Goal: Check status: Check status

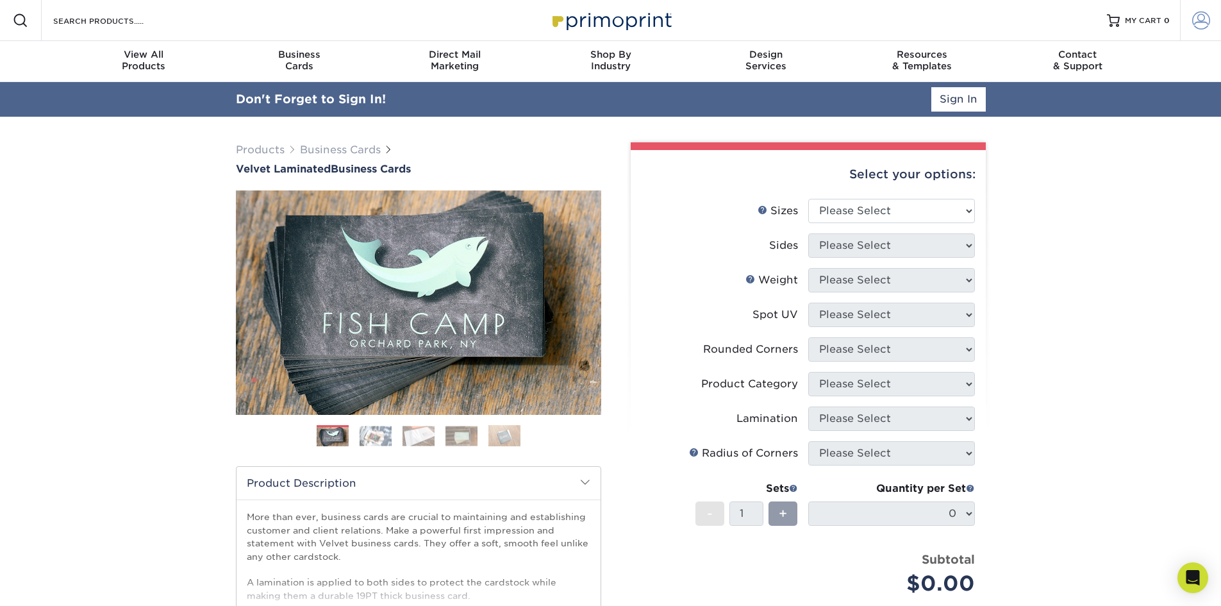
type input "[EMAIL_ADDRESS][DOMAIN_NAME]"
click at [1203, 18] on span at bounding box center [1201, 21] width 18 height 18
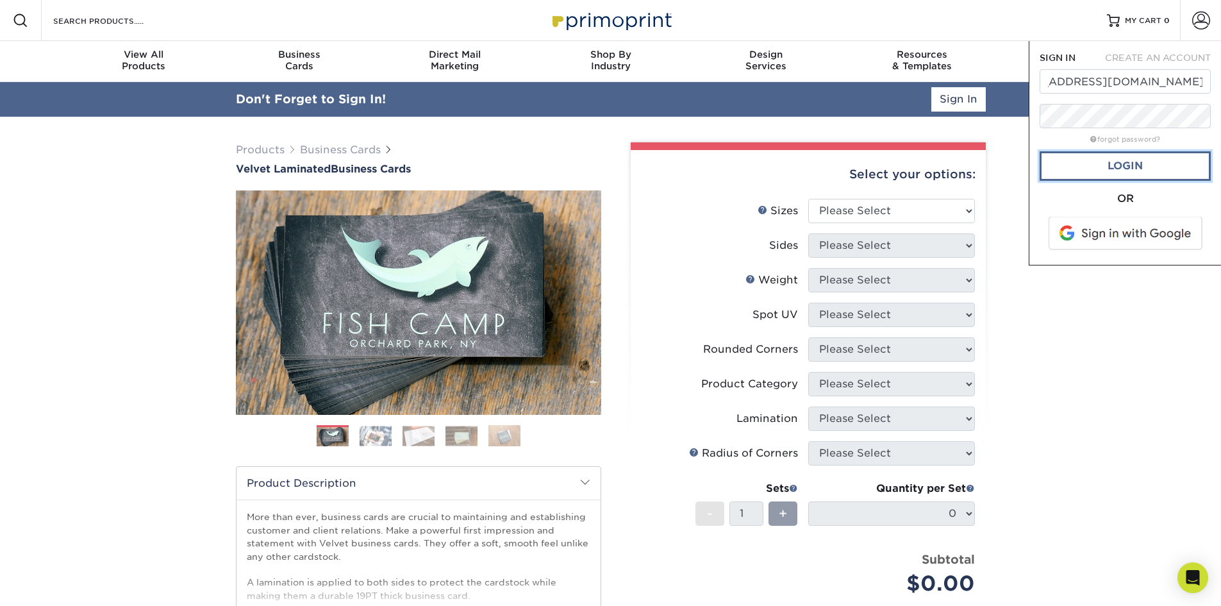
click at [1159, 168] on link "Login" at bounding box center [1125, 165] width 171 height 29
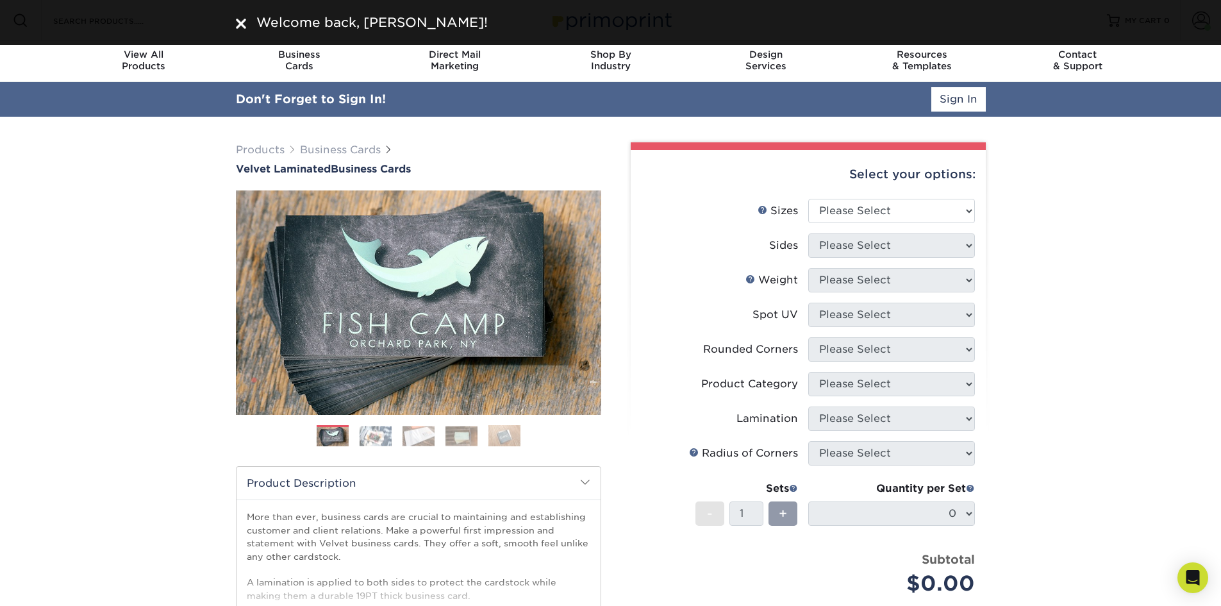
click at [1141, 164] on div "Products Business Cards Velvet Laminated Business Cards Previous Next" at bounding box center [610, 459] width 1221 height 685
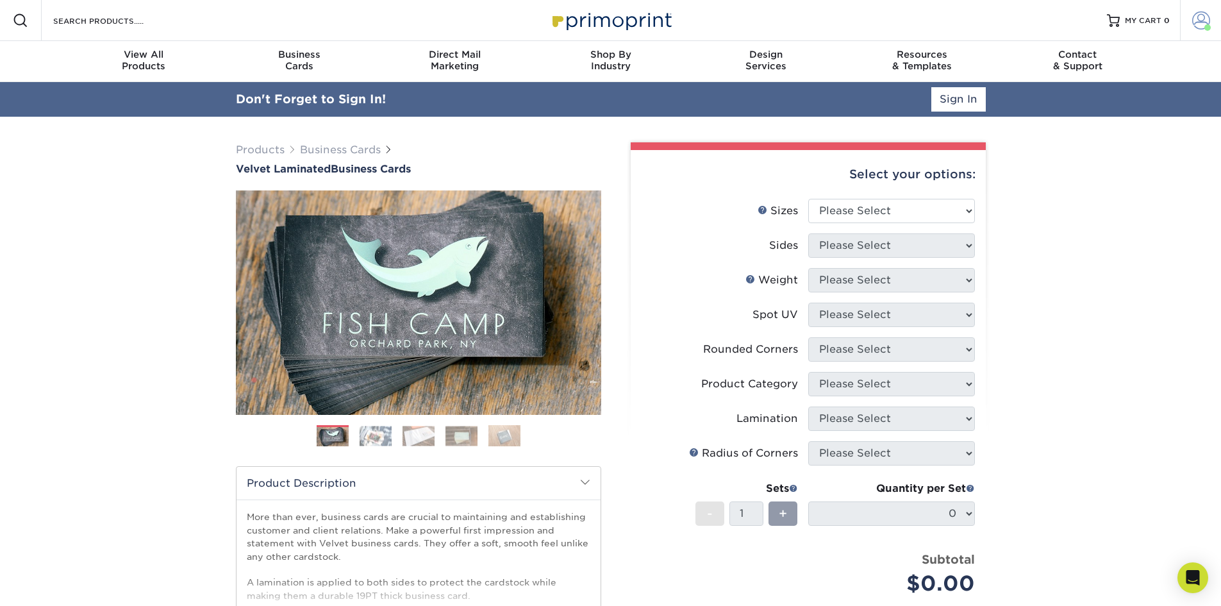
click at [1193, 19] on span at bounding box center [1201, 21] width 18 height 18
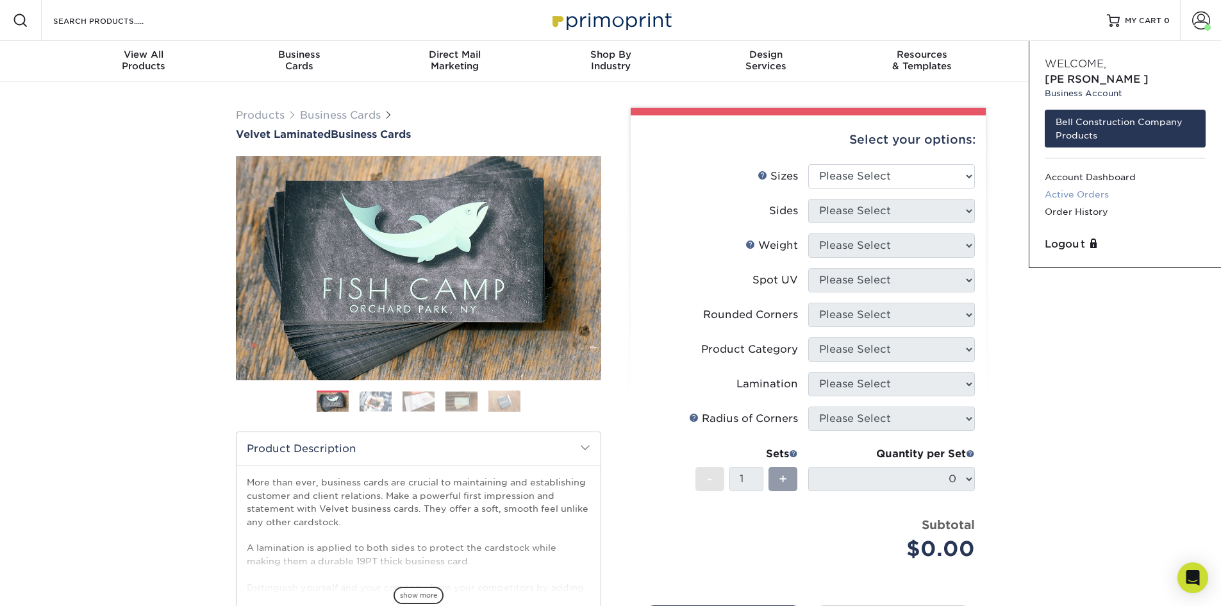
click at [1102, 186] on link "Active Orders" at bounding box center [1125, 194] width 161 height 17
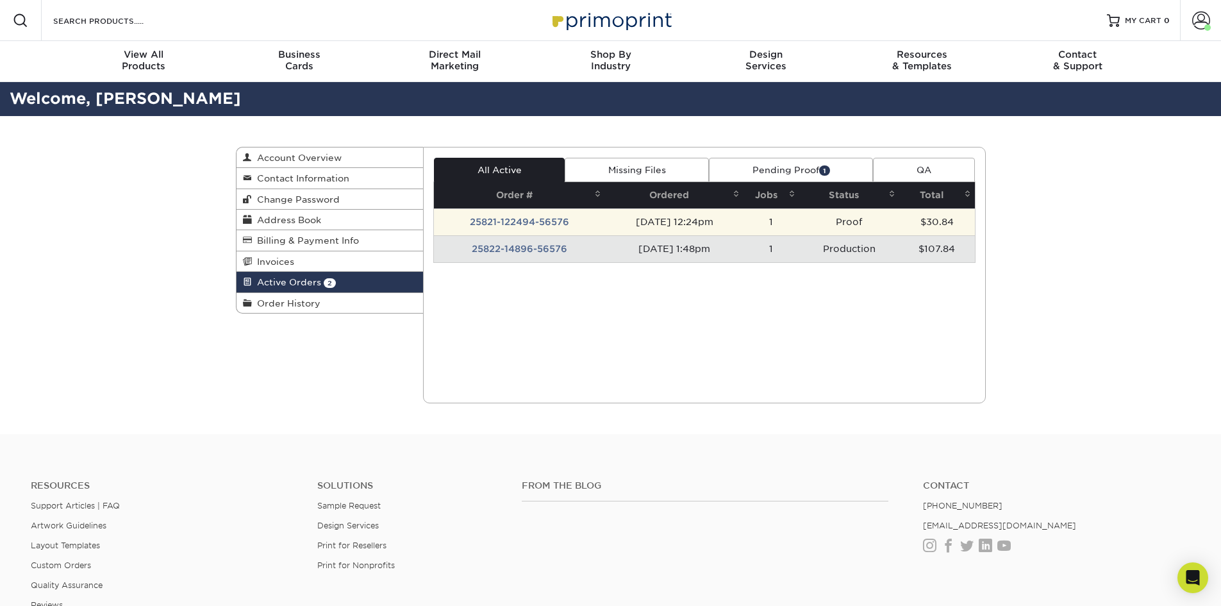
click at [529, 217] on td "25821-122494-56576" at bounding box center [519, 221] width 171 height 27
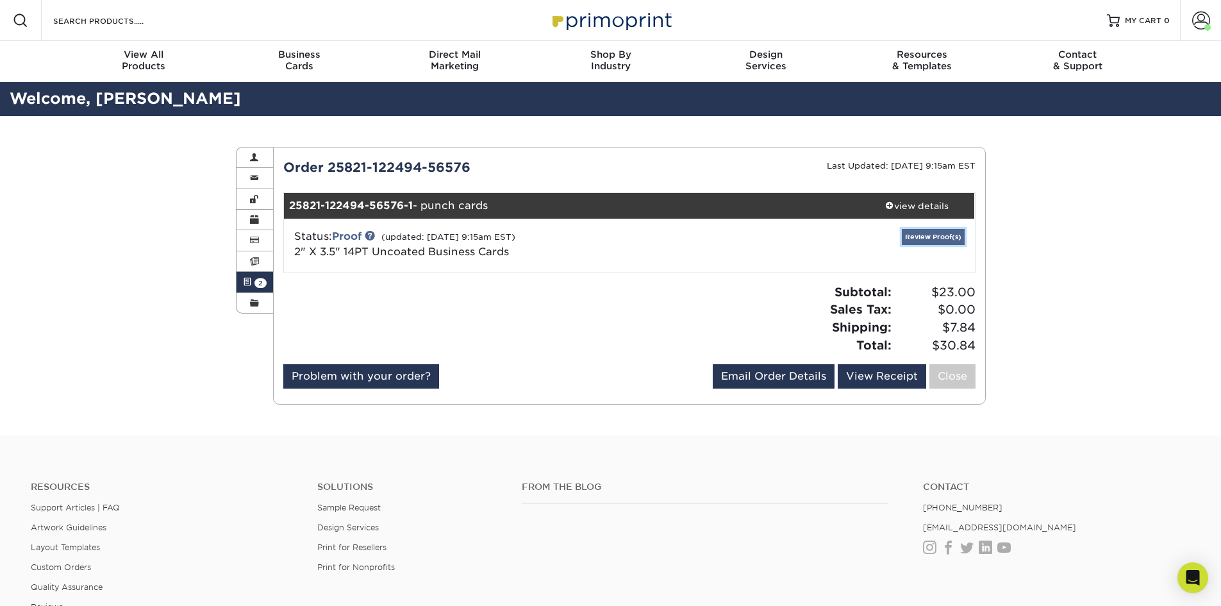
click at [944, 233] on link "Review Proof(s)" at bounding box center [933, 237] width 63 height 16
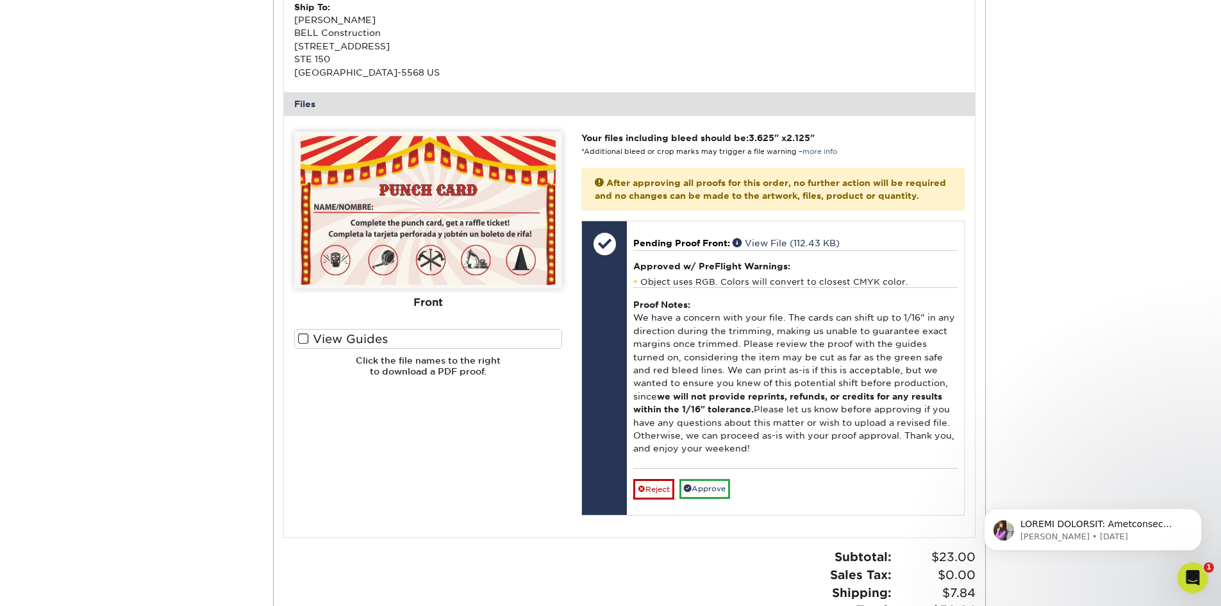
scroll to position [513, 0]
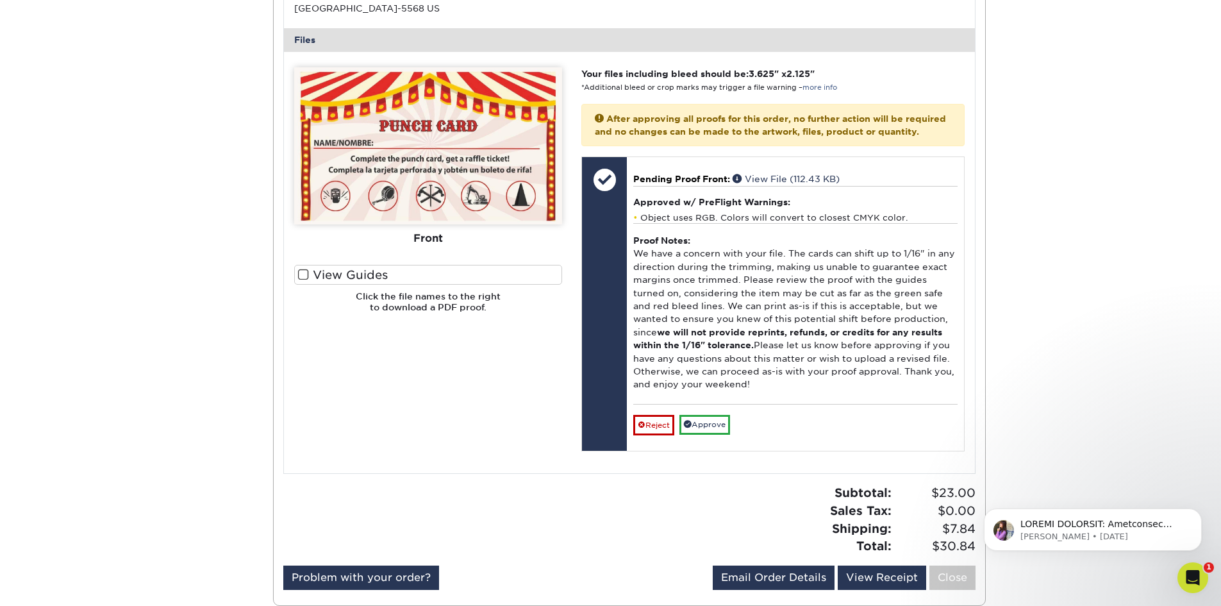
click at [301, 274] on span at bounding box center [303, 275] width 11 height 12
click at [0, 0] on input "View Guides" at bounding box center [0, 0] width 0 height 0
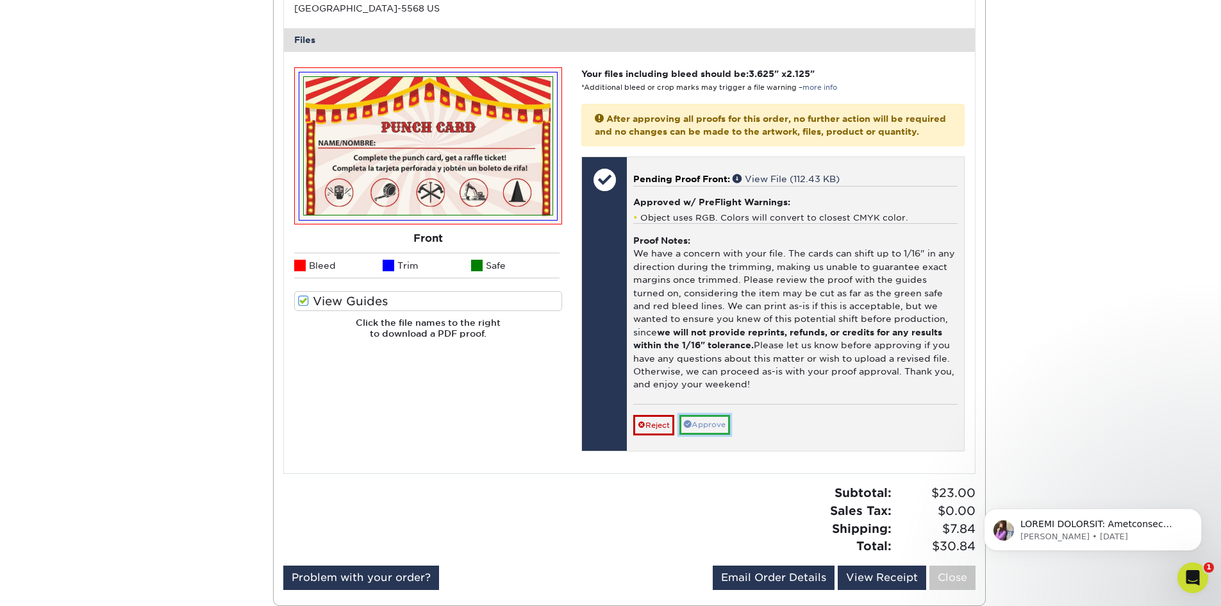
click at [704, 435] on link "Approve" at bounding box center [704, 425] width 51 height 20
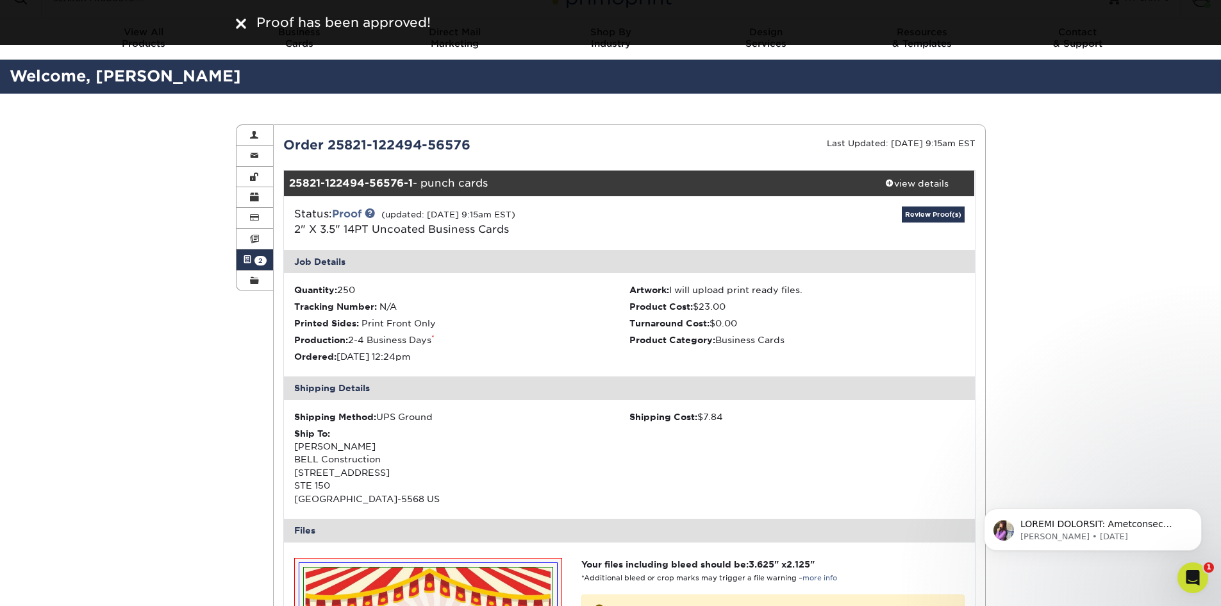
scroll to position [0, 0]
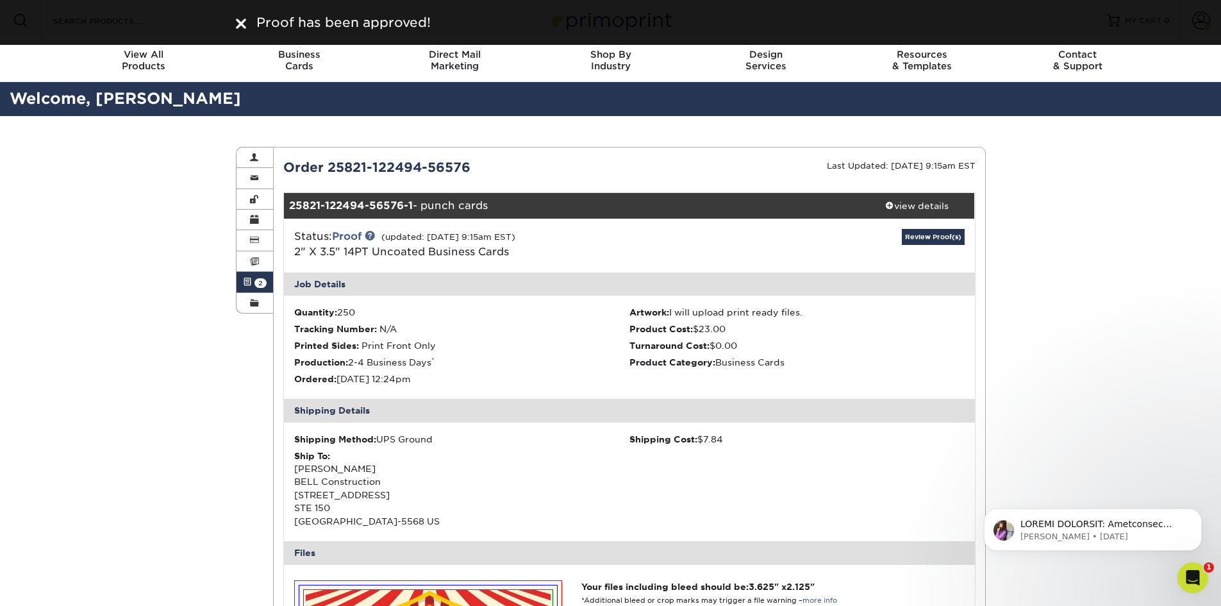
click at [244, 280] on span at bounding box center [247, 282] width 9 height 10
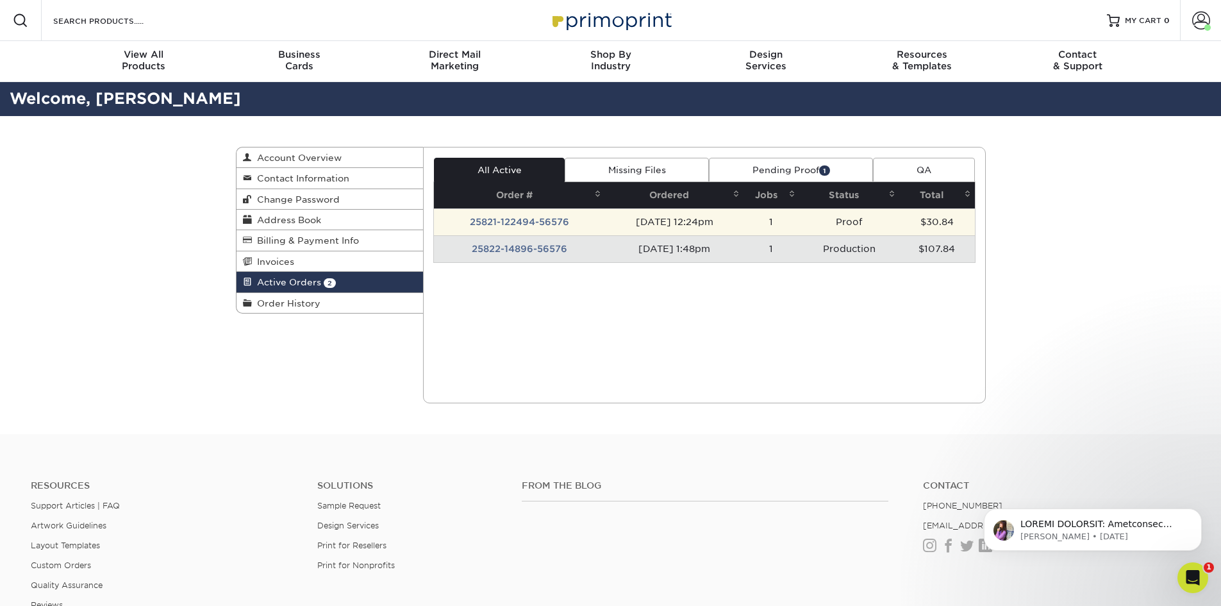
click at [546, 216] on td "25821-122494-56576" at bounding box center [519, 221] width 171 height 27
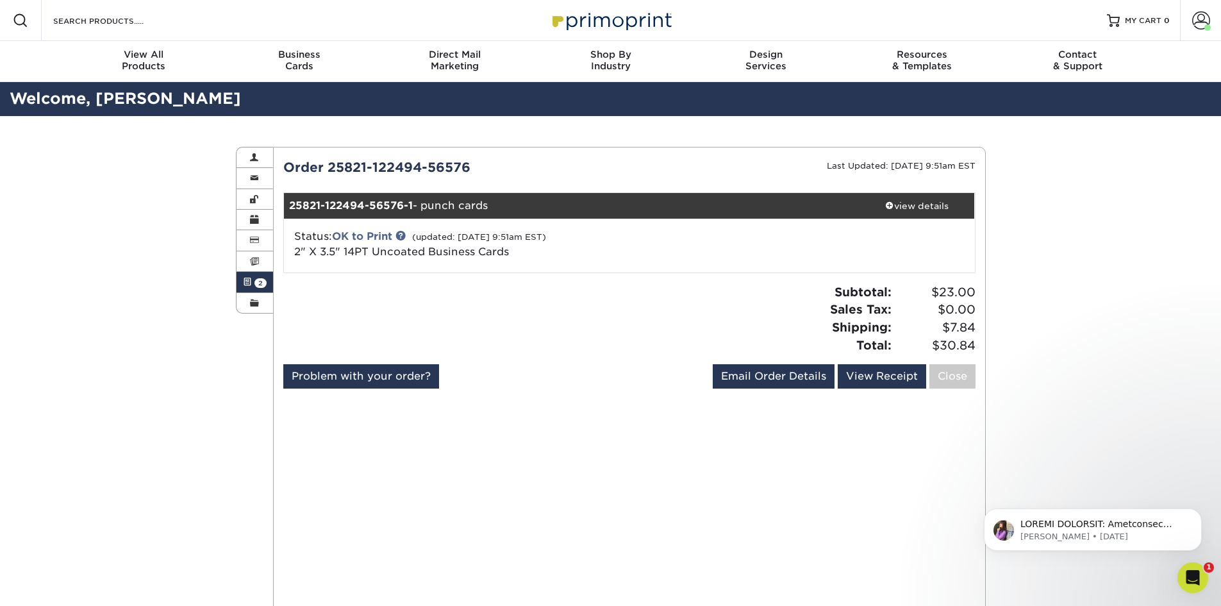
click at [251, 279] on span at bounding box center [247, 282] width 9 height 10
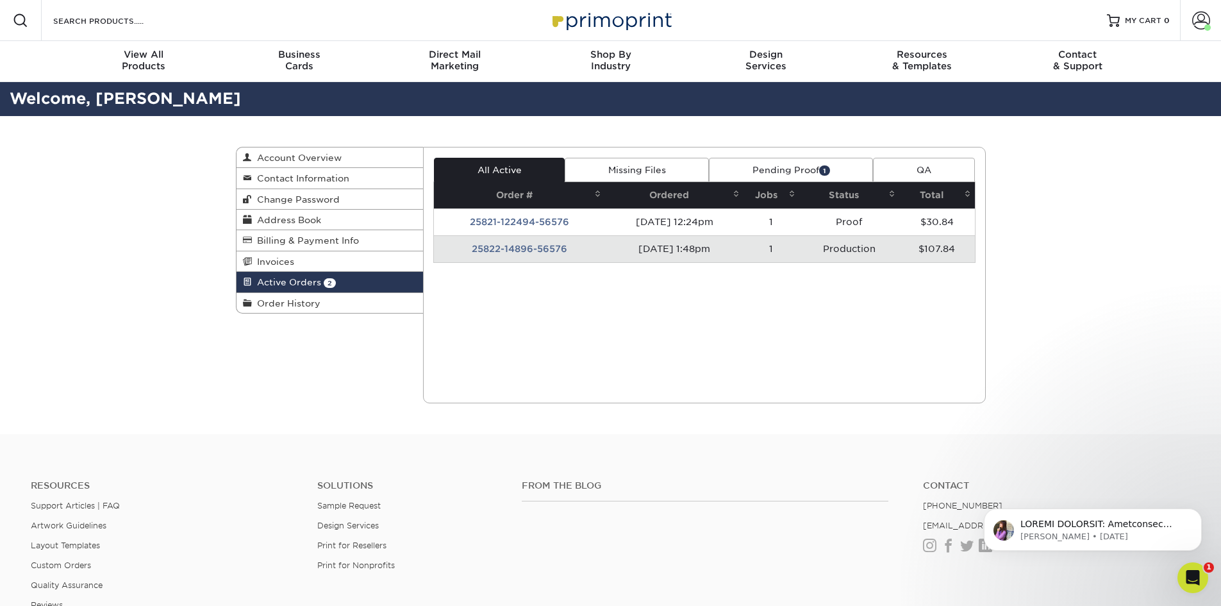
click at [545, 250] on td "25822-14896-56576" at bounding box center [519, 248] width 171 height 27
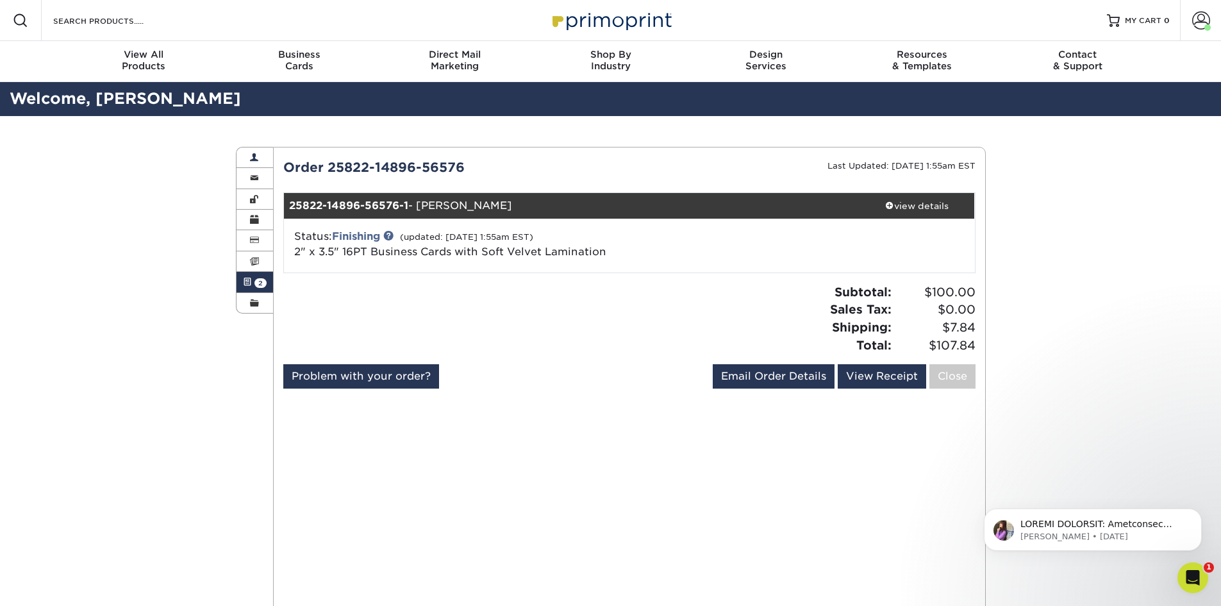
click at [255, 162] on span at bounding box center [254, 158] width 9 height 10
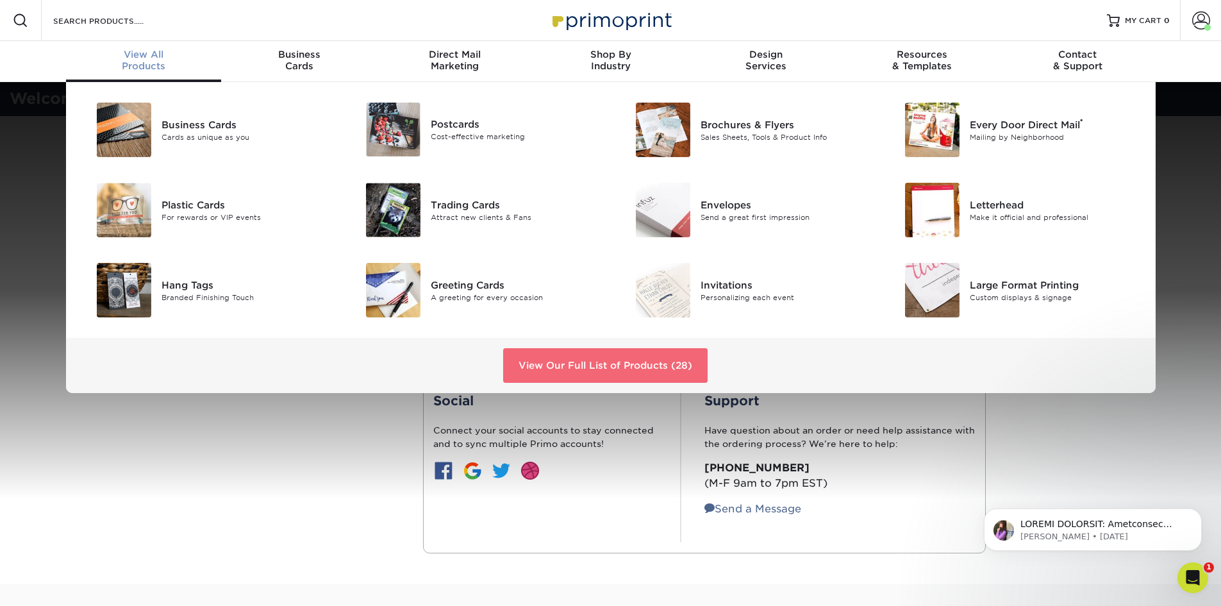
click at [544, 368] on link "View Our Full List of Products (28)" at bounding box center [605, 365] width 204 height 35
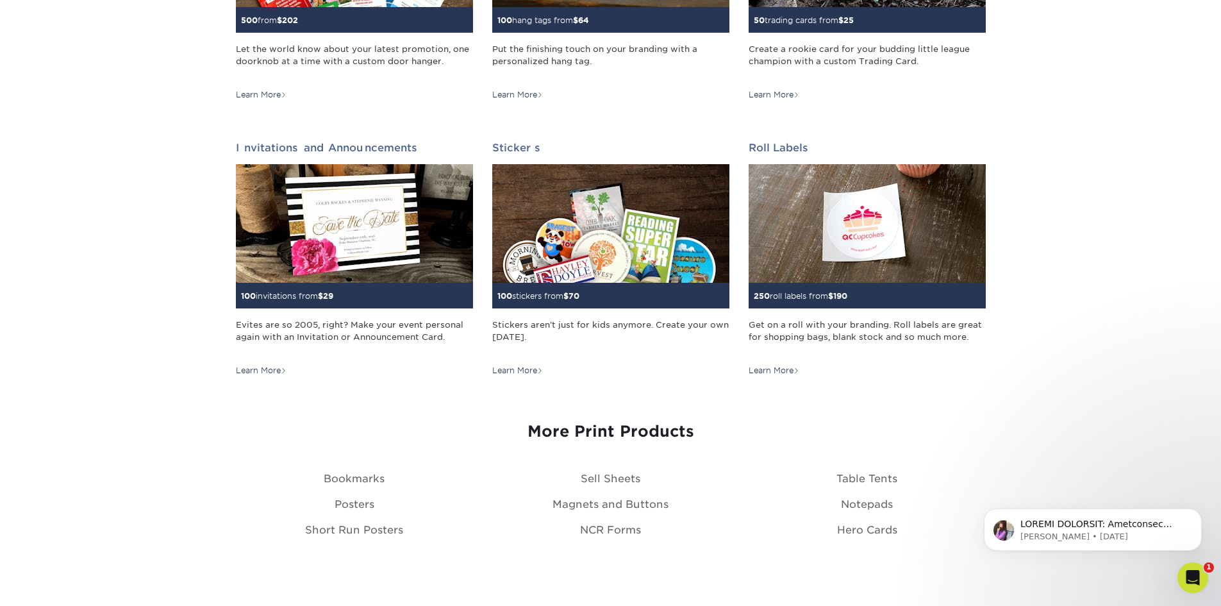
scroll to position [1218, 0]
